Goal: Transaction & Acquisition: Purchase product/service

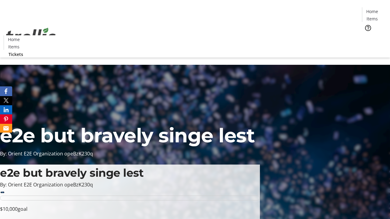
click at [367, 35] on span "Tickets" at bounding box center [374, 38] width 15 height 6
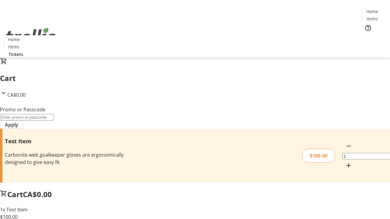
type input "FLAT"
